Goal: Task Accomplishment & Management: Complete application form

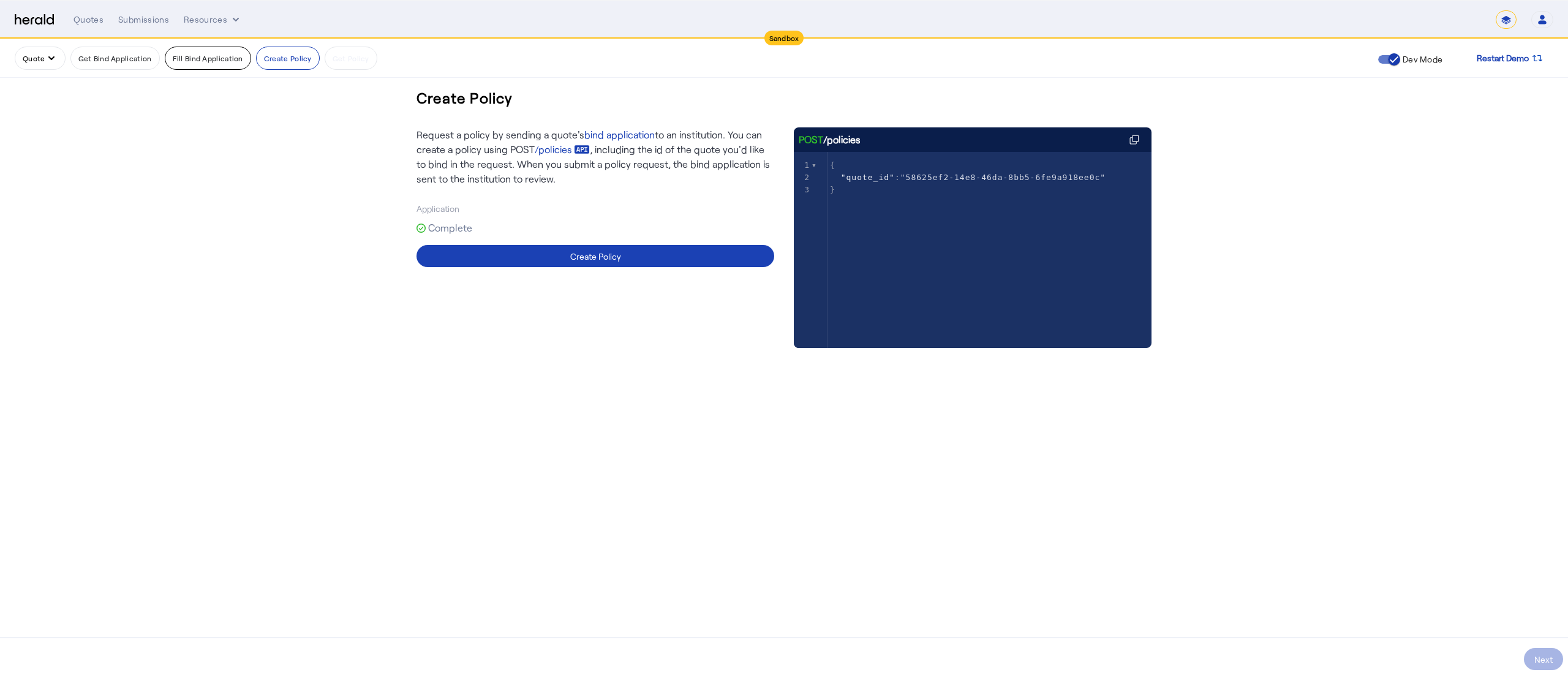
click at [211, 55] on button "Fill Bind Application" at bounding box center [207, 58] width 87 height 23
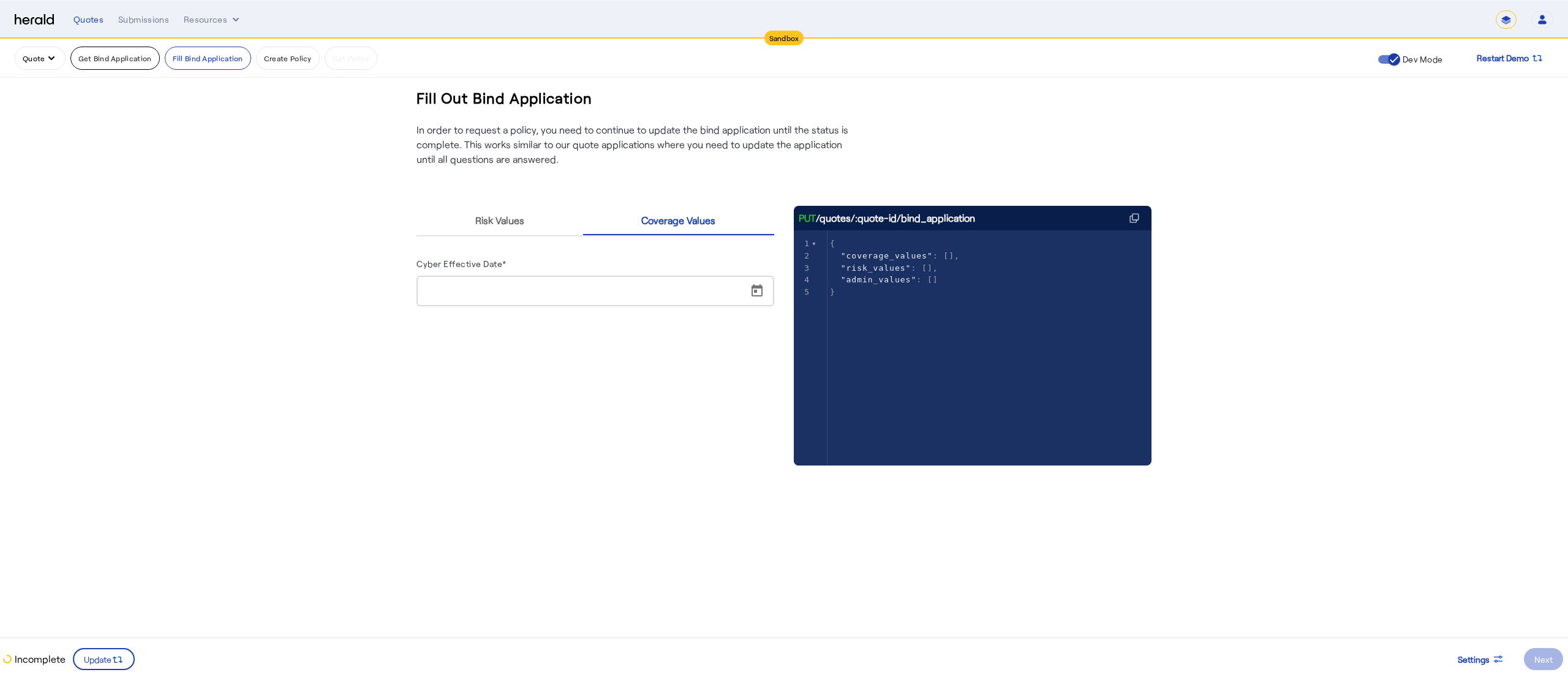
click at [127, 54] on button "Get Bind Application" at bounding box center [115, 58] width 90 height 23
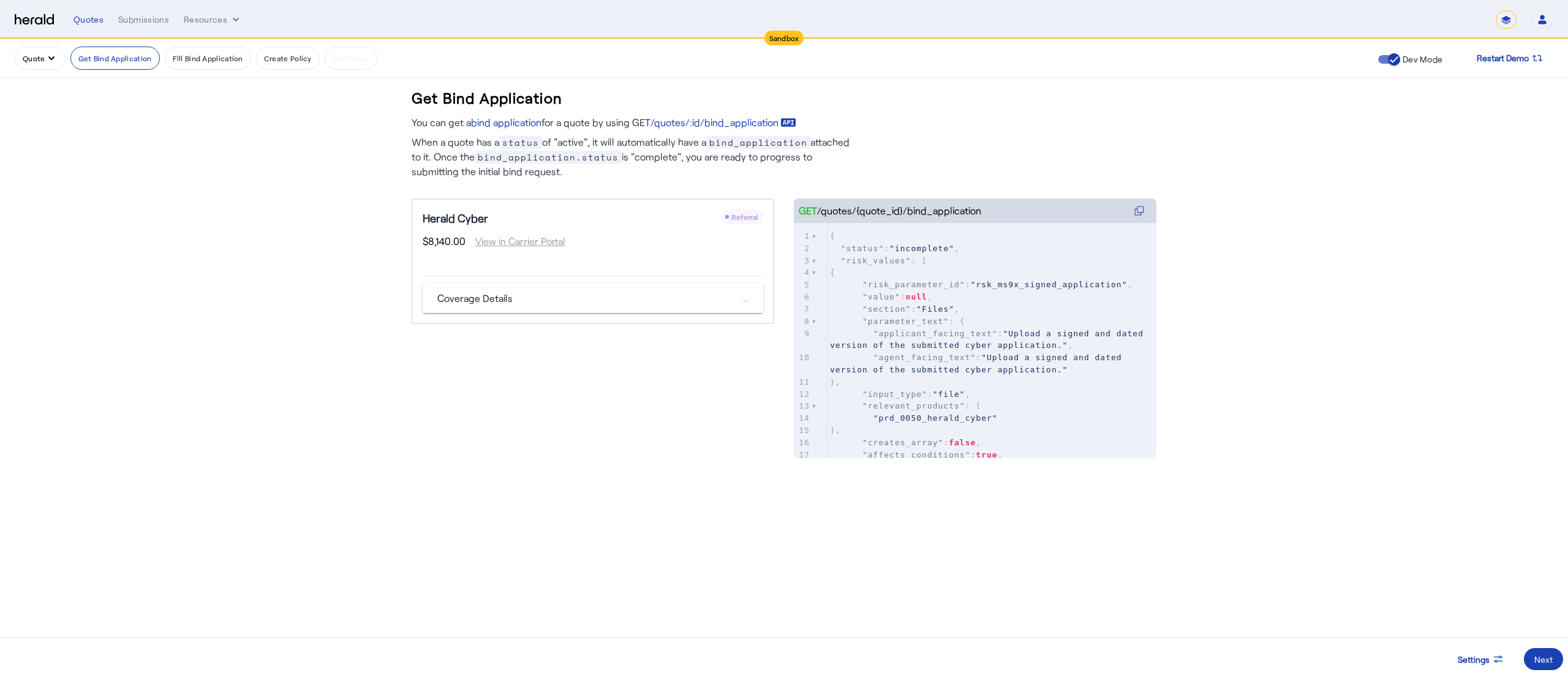
click at [43, 63] on button "Quote" at bounding box center [39, 58] width 51 height 23
click at [57, 175] on span "Get A Quote" at bounding box center [69, 178] width 90 height 14
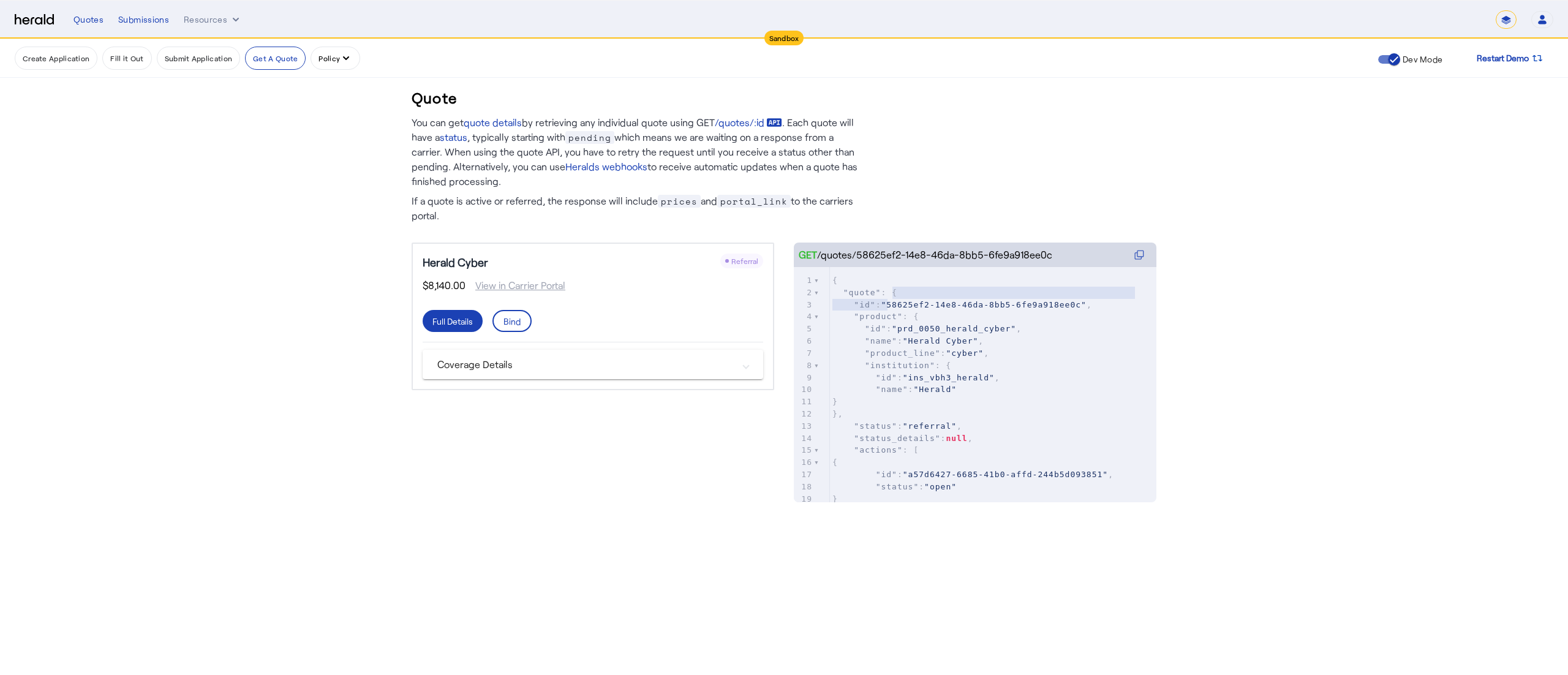
type textarea "**********"
drag, startPoint x: 887, startPoint y: 302, endPoint x: 1066, endPoint y: 302, distance: 179.0
click at [1066, 302] on span ""58625ef2-14e8-46da-8bb5-6fe9a918ee0c"" at bounding box center [983, 305] width 205 height 9
click at [513, 318] on div "Bind" at bounding box center [512, 321] width 17 height 13
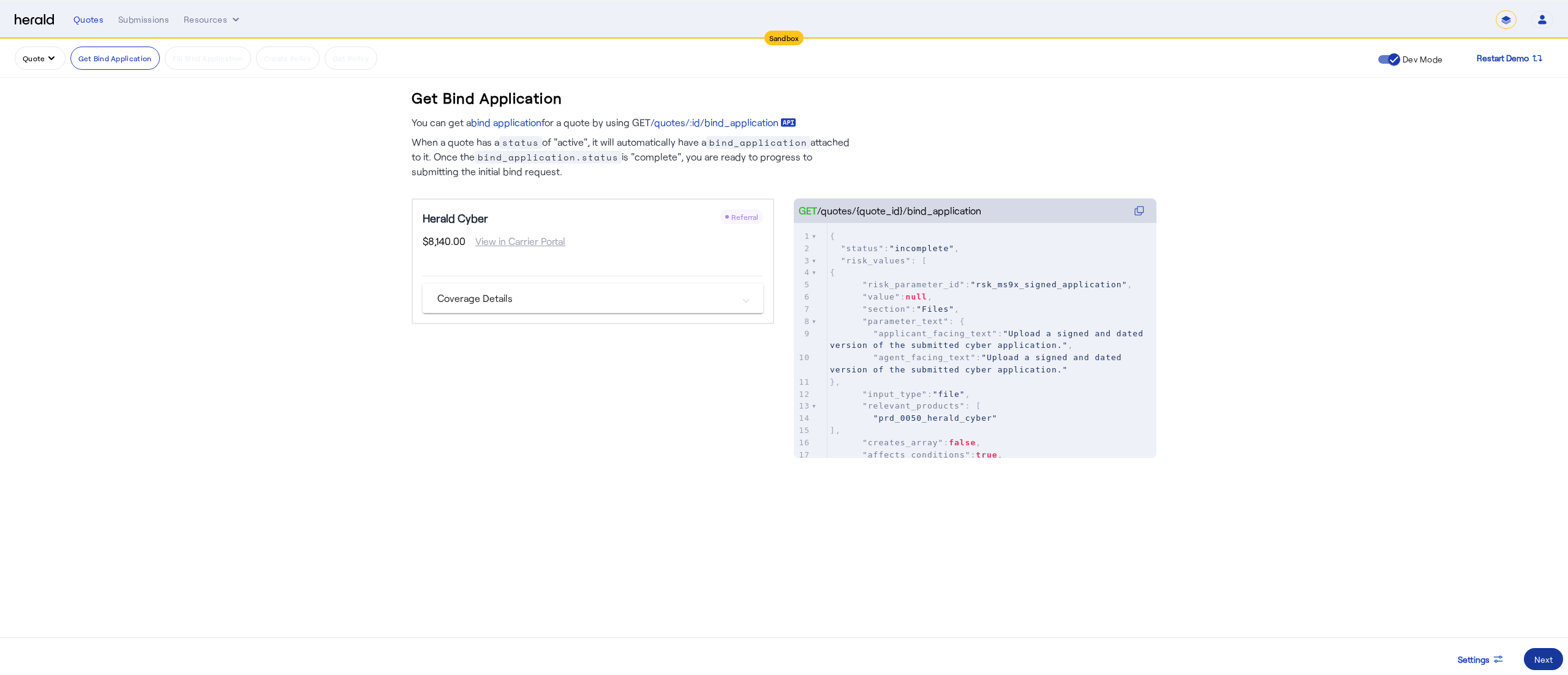
click at [1542, 659] on div "Next" at bounding box center [1543, 659] width 18 height 13
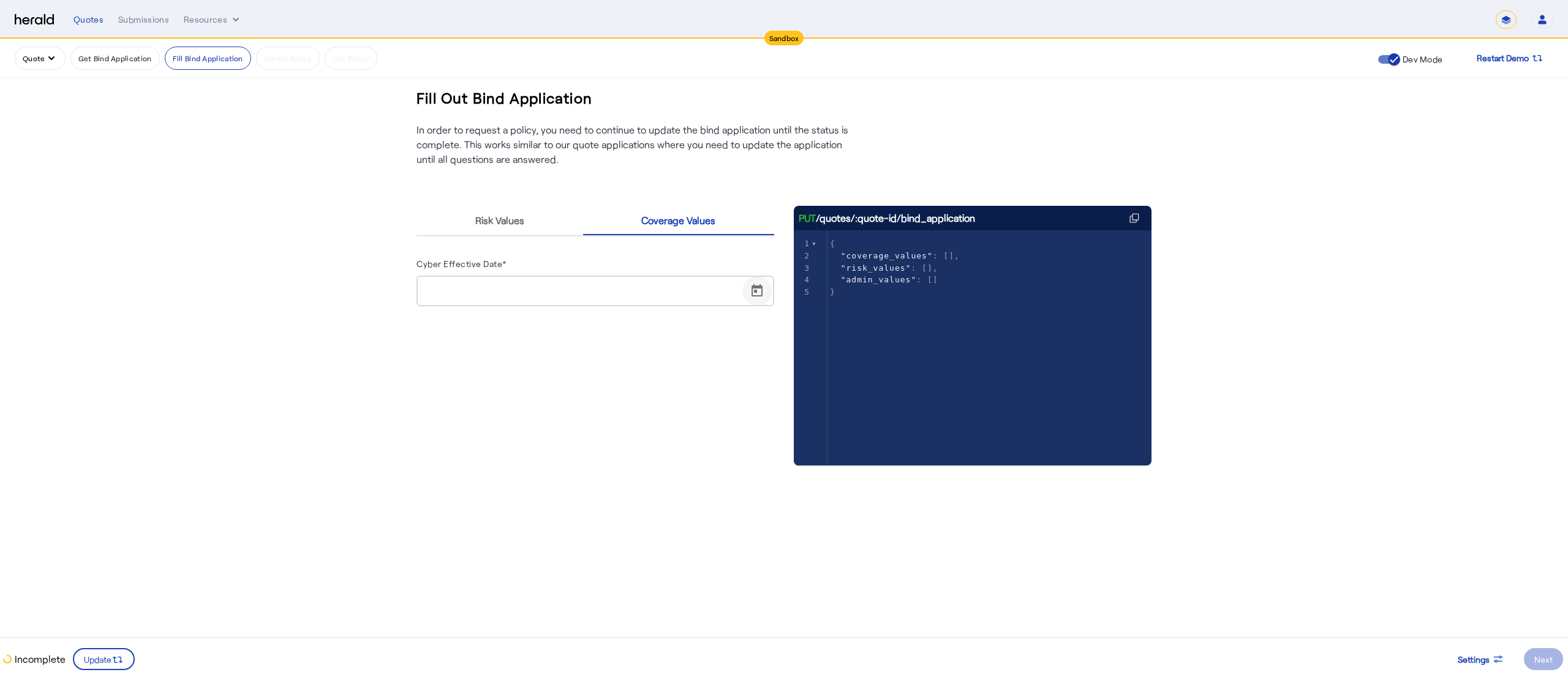
click at [756, 284] on span "Open calendar" at bounding box center [756, 290] width 29 height 29
click at [537, 440] on span "14" at bounding box center [531, 433] width 22 height 22
type input "**********"
click at [126, 57] on button "Get Bind Application" at bounding box center [115, 58] width 90 height 23
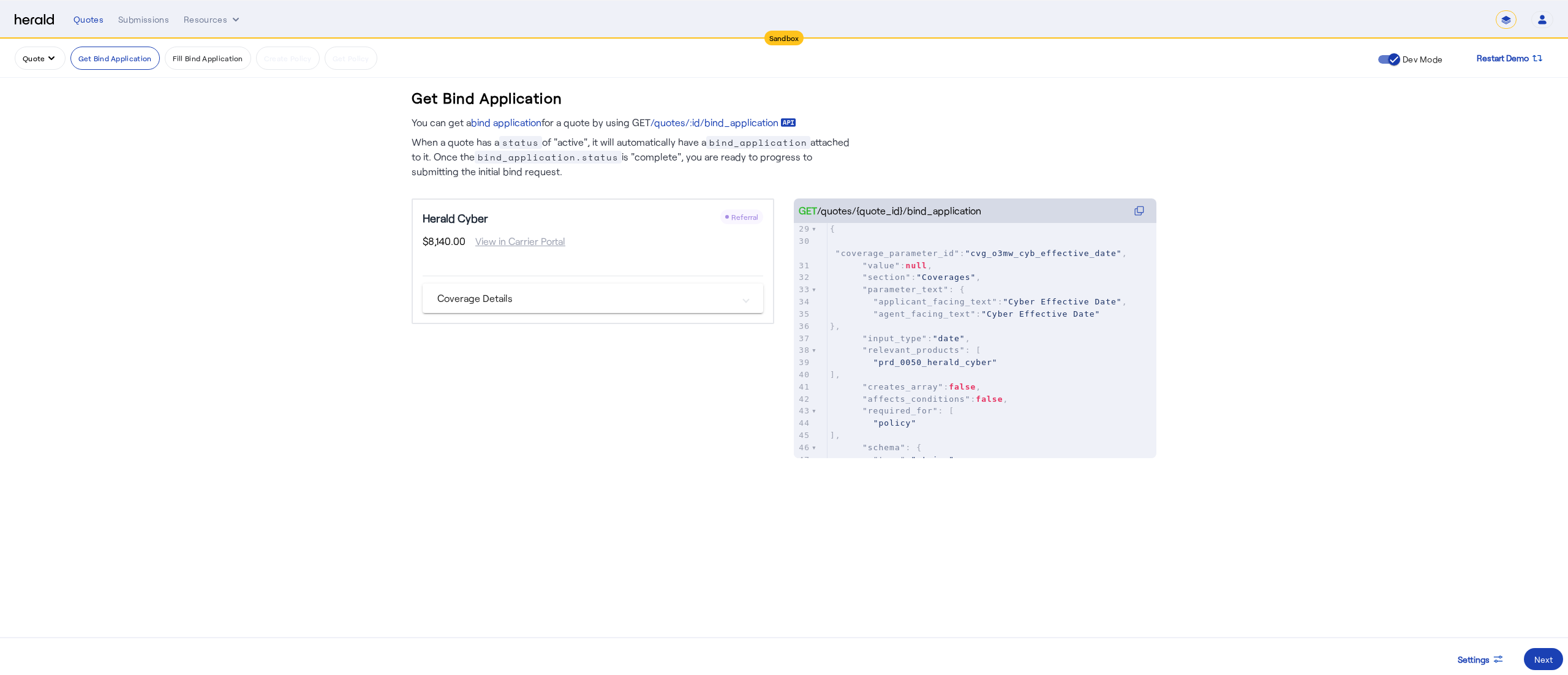
scroll to position [380, 0]
type textarea "**********"
drag, startPoint x: 989, startPoint y: 246, endPoint x: 1123, endPoint y: 242, distance: 134.1
click at [1122, 253] on span ""cvg_o3mw_cyb_effective_date"" at bounding box center [1044, 257] width 157 height 9
